Goal: Navigation & Orientation: Find specific page/section

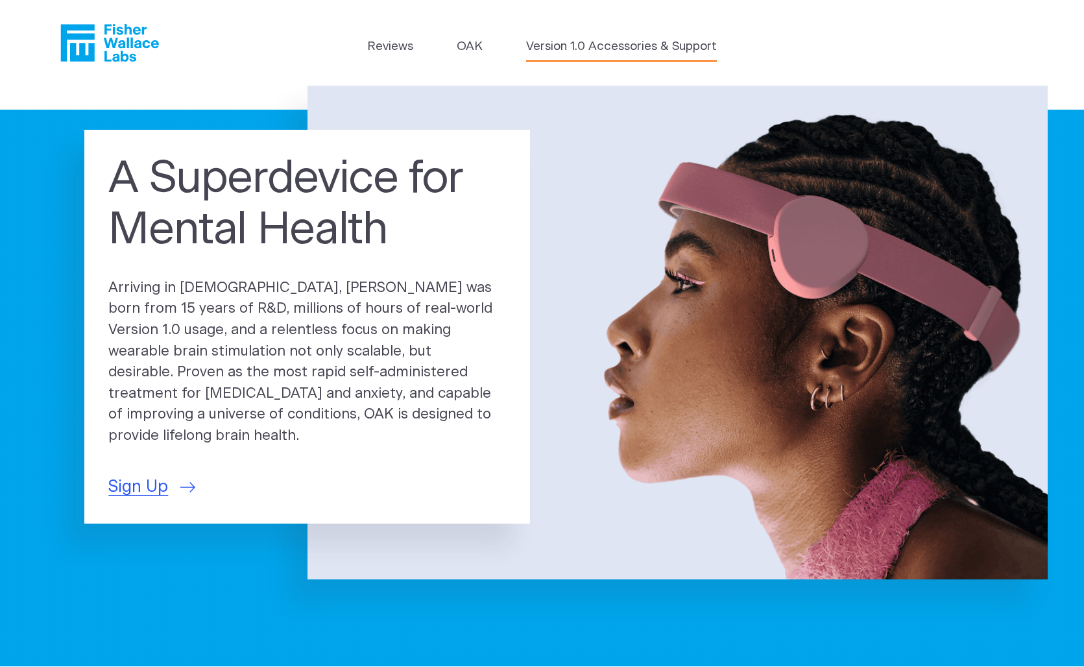
click at [651, 48] on link "Version 1.0 Accessories & Support" at bounding box center [621, 47] width 191 height 18
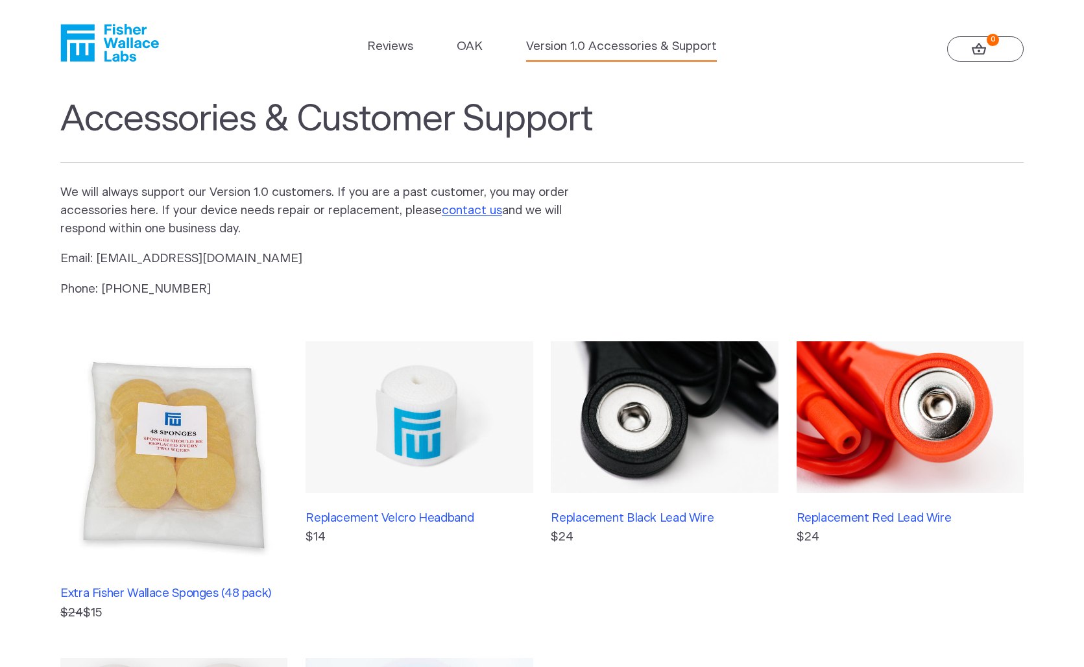
click at [485, 51] on ul "Reviews OAK Version 1.0 Accessories & Support" at bounding box center [542, 50] width 350 height 24
click at [471, 45] on link "OAK" at bounding box center [470, 47] width 26 height 18
